Goal: Navigation & Orientation: Find specific page/section

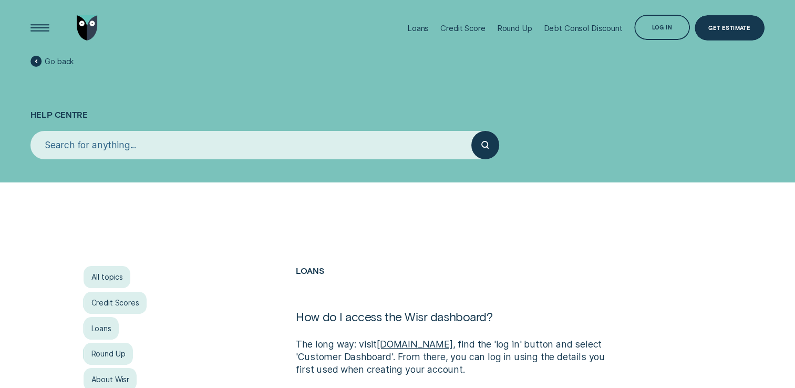
click at [407, 344] on link "Wisr.com.au" at bounding box center [415, 344] width 76 height 11
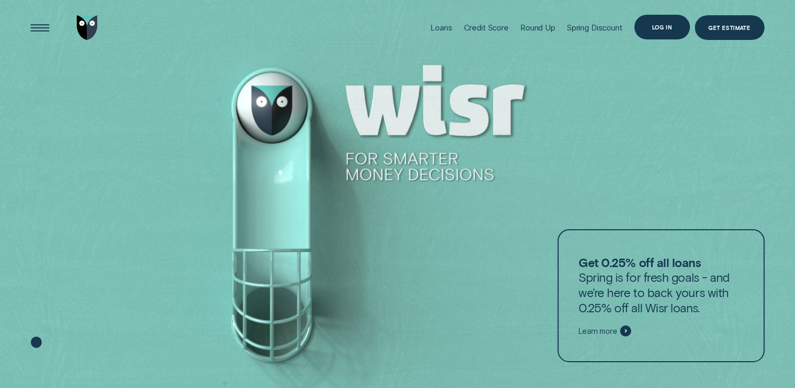
click at [658, 28] on div "Log in" at bounding box center [662, 27] width 21 height 5
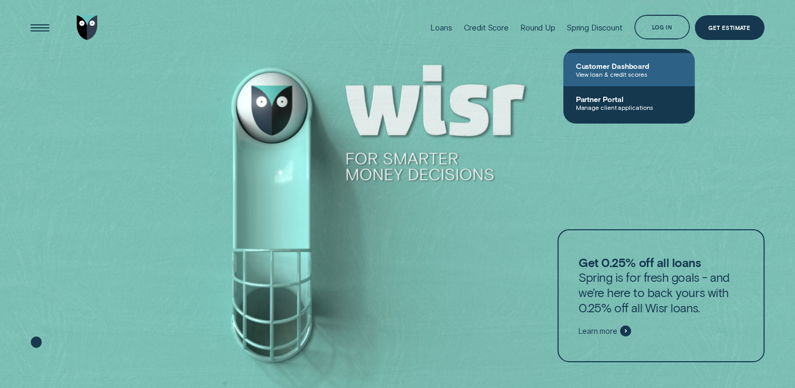
click at [624, 62] on span "Customer Dashboard" at bounding box center [629, 66] width 106 height 9
